Goal: Navigation & Orientation: Find specific page/section

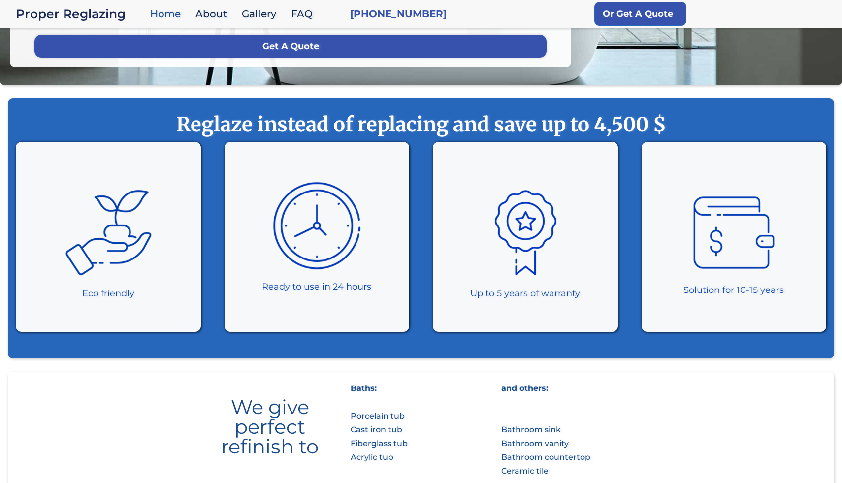
scroll to position [256, 0]
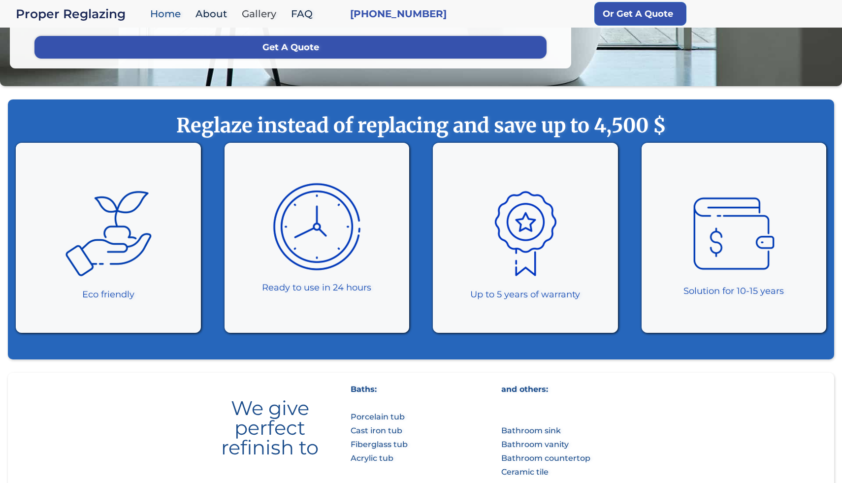
click at [262, 17] on link "Gallery" at bounding box center [261, 13] width 49 height 21
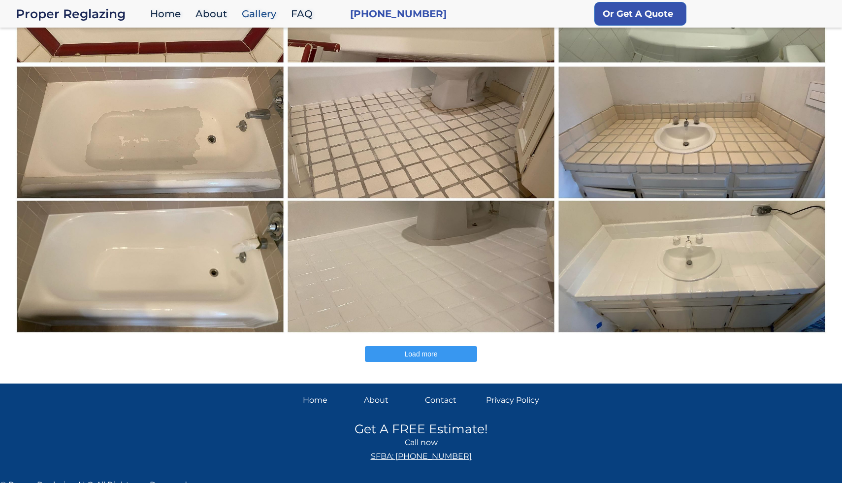
scroll to position [297, 0]
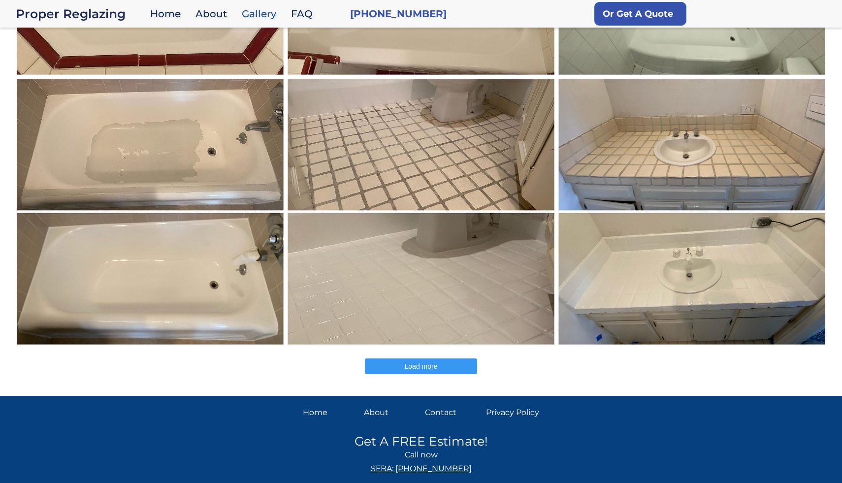
click at [415, 370] on button "Load more" at bounding box center [421, 367] width 112 height 16
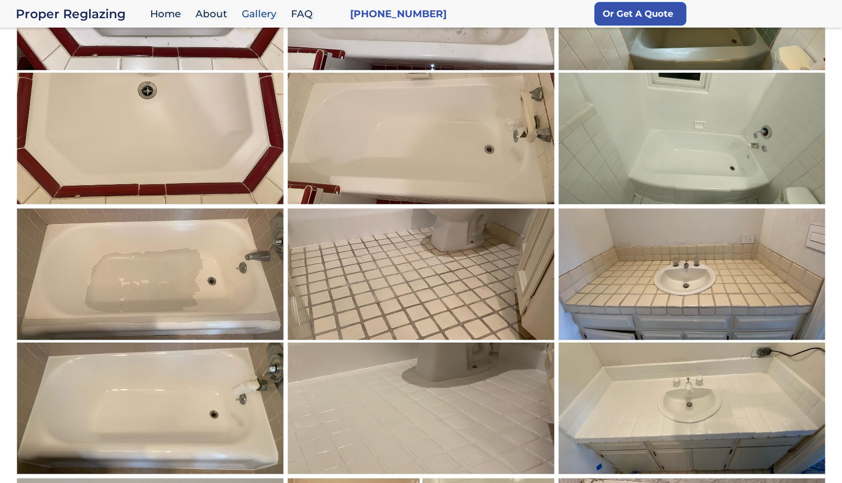
scroll to position [0, 0]
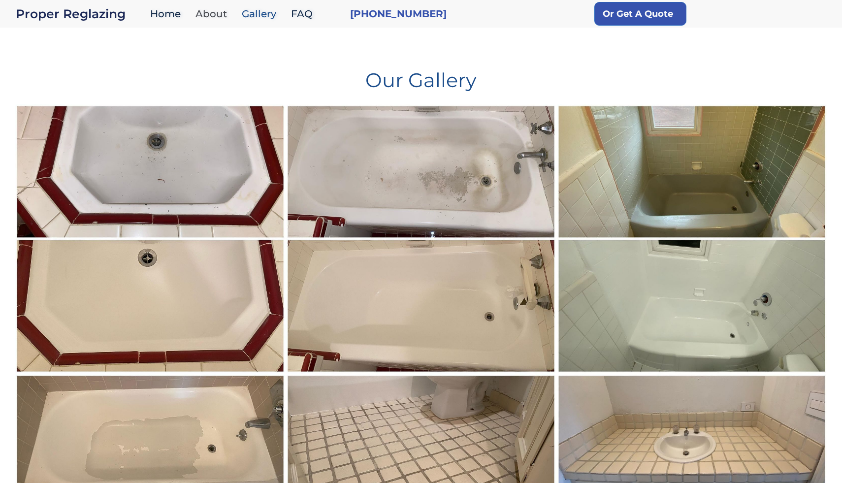
click at [211, 13] on link "About" at bounding box center [214, 13] width 46 height 21
